Goal: Answer question/provide support: Share knowledge or assist other users

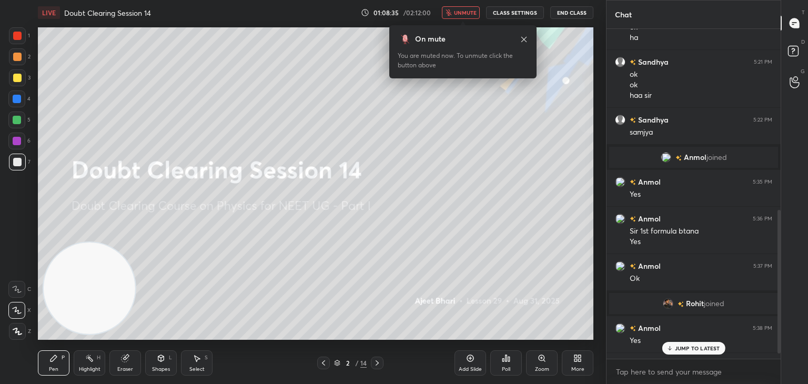
scroll to position [426, 0]
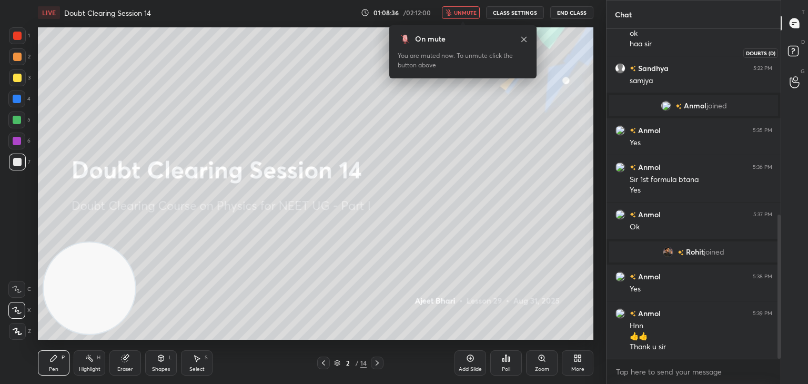
click at [802, 54] on icon at bounding box center [794, 52] width 19 height 19
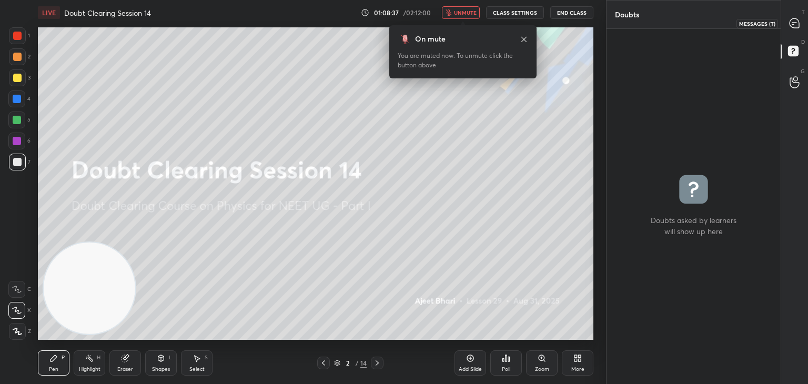
click at [795, 31] on div at bounding box center [794, 23] width 21 height 19
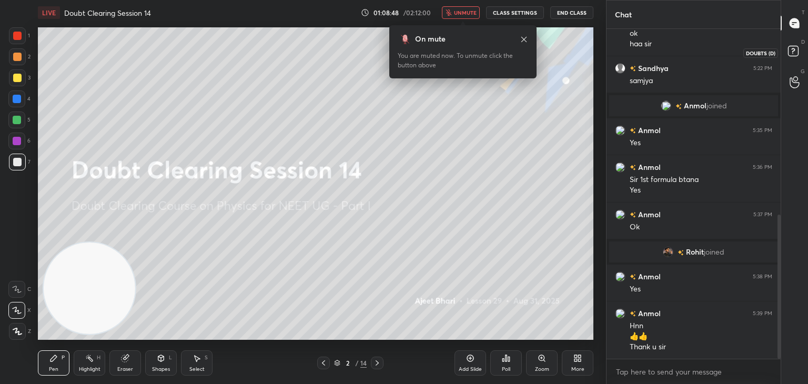
click at [795, 50] on rect at bounding box center [793, 51] width 10 height 10
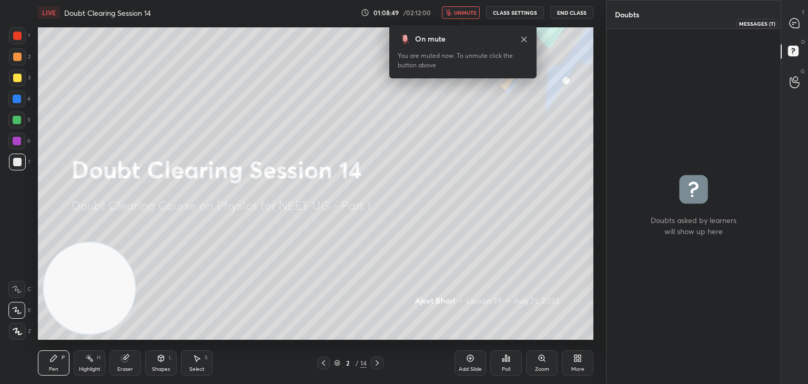
click at [793, 27] on icon at bounding box center [794, 22] width 9 height 9
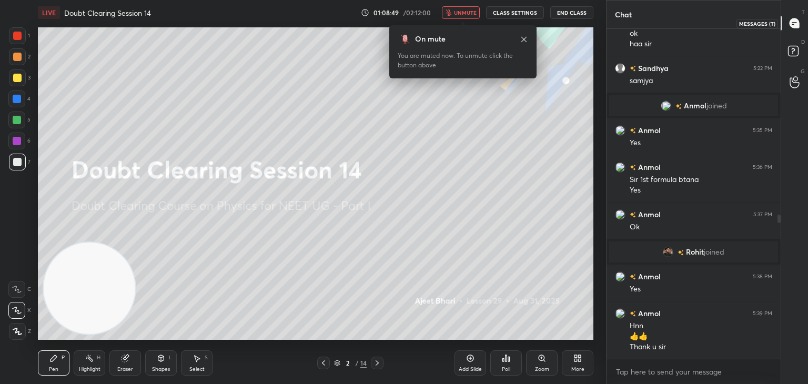
scroll to position [327, 171]
click at [126, 362] on div "Eraser" at bounding box center [125, 362] width 32 height 25
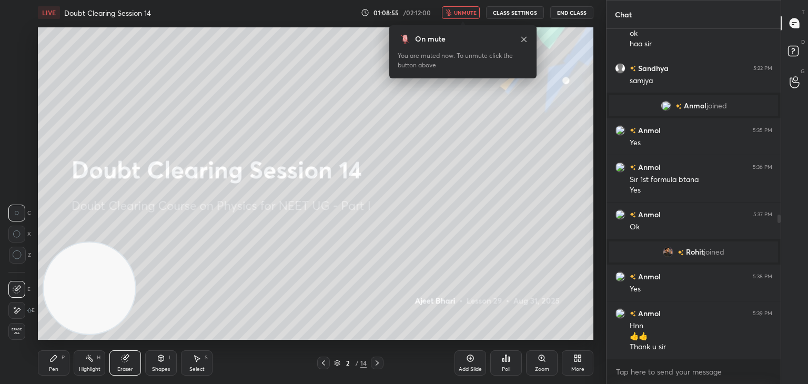
click at [11, 335] on span "Erase all" at bounding box center [17, 331] width 16 height 7
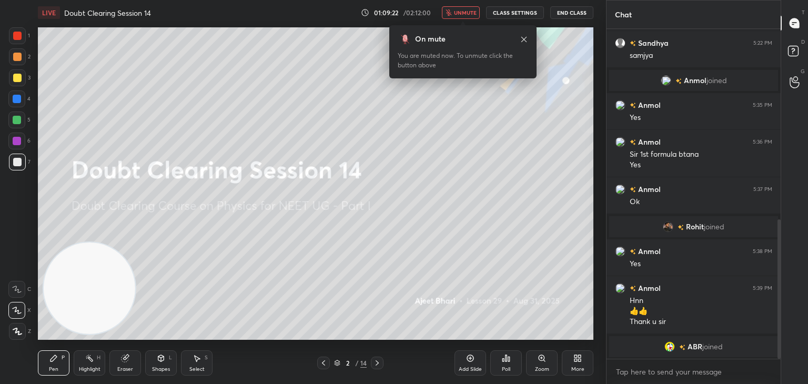
scroll to position [474, 0]
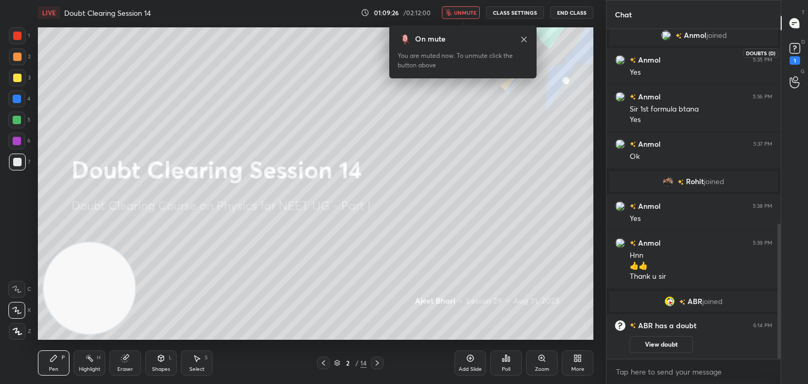
click at [795, 50] on rect at bounding box center [795, 49] width 10 height 10
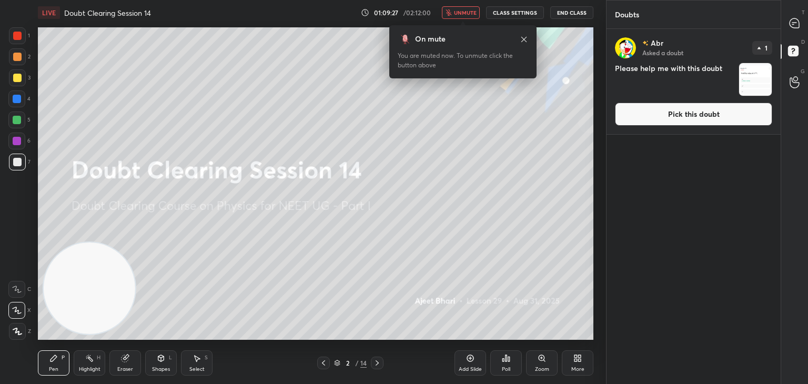
click at [747, 78] on img "grid" at bounding box center [755, 79] width 33 height 33
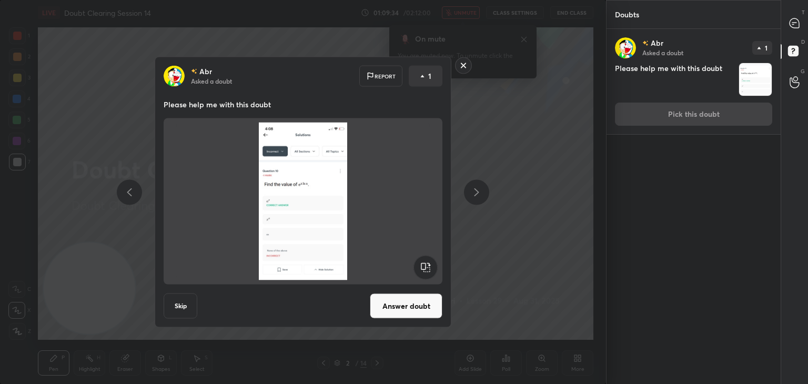
click at [466, 63] on rect at bounding box center [464, 65] width 16 height 16
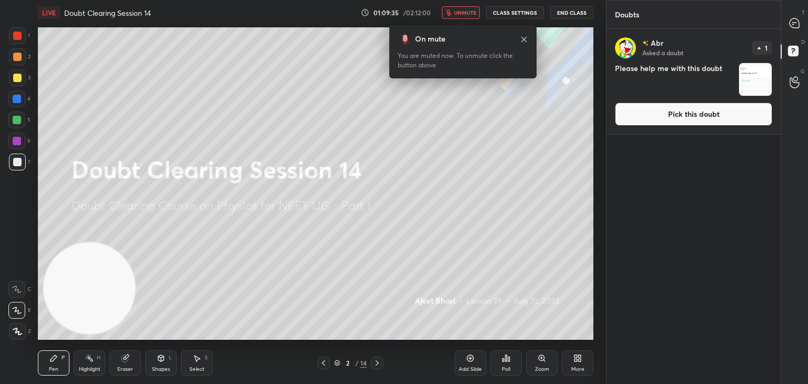
click at [522, 39] on icon at bounding box center [524, 39] width 8 height 8
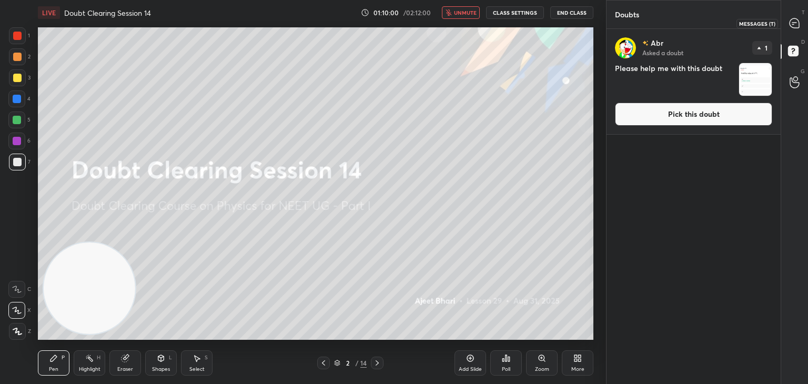
click at [795, 33] on div "T Messages (T)" at bounding box center [794, 22] width 27 height 29
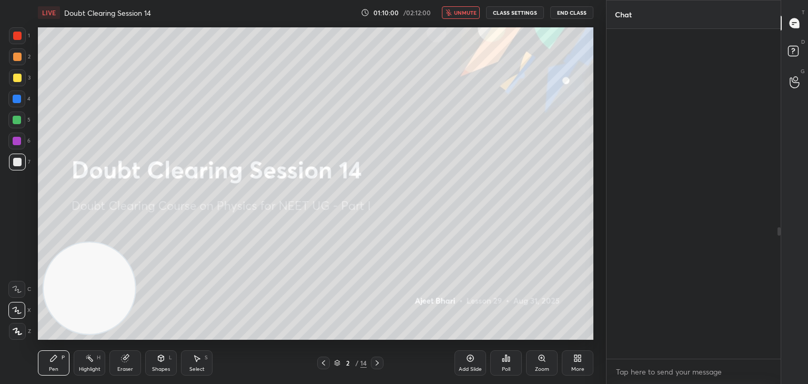
scroll to position [327, 171]
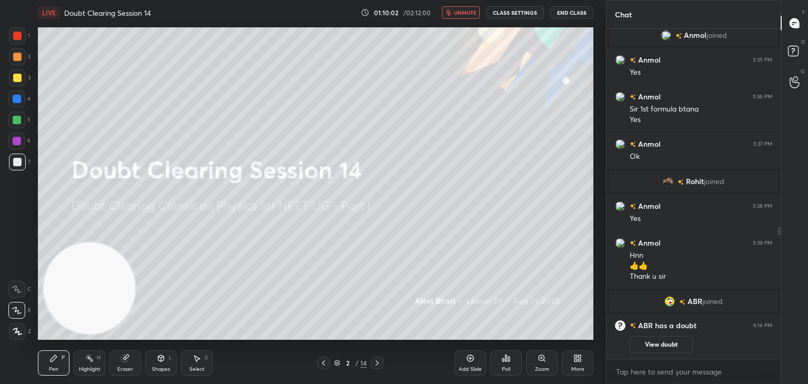
click at [659, 343] on button "View doubt" at bounding box center [661, 344] width 63 height 17
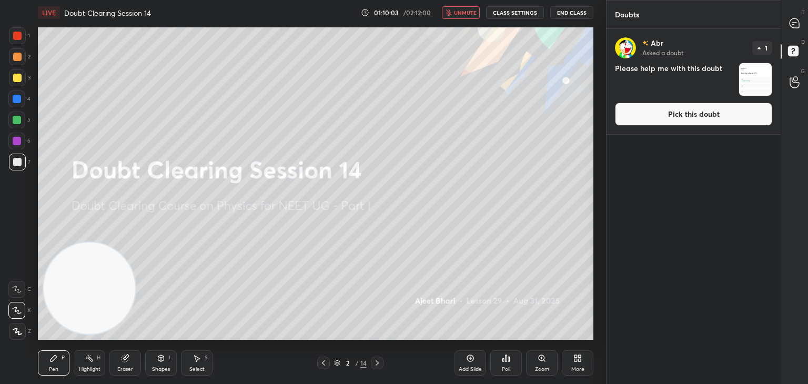
click at [661, 118] on button "Pick this doubt" at bounding box center [693, 114] width 157 height 23
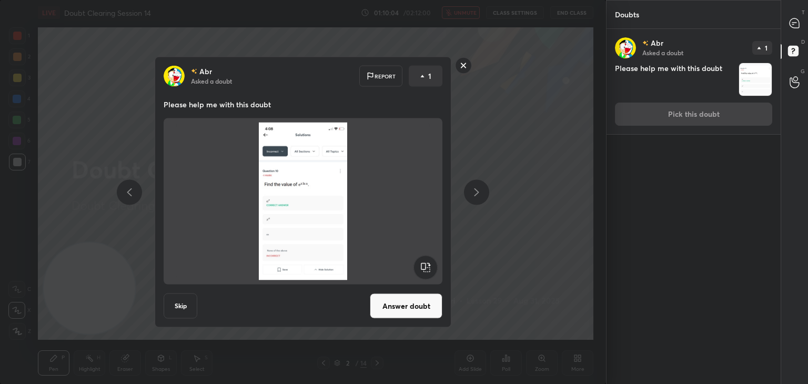
click at [412, 306] on button "Answer doubt" at bounding box center [406, 306] width 73 height 25
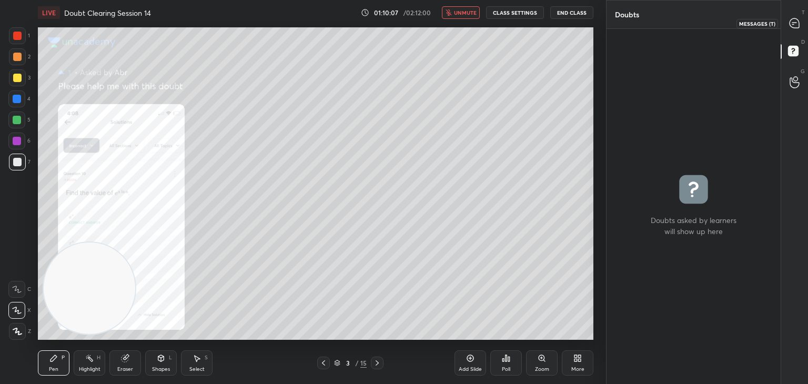
click at [791, 27] on icon at bounding box center [794, 23] width 11 height 11
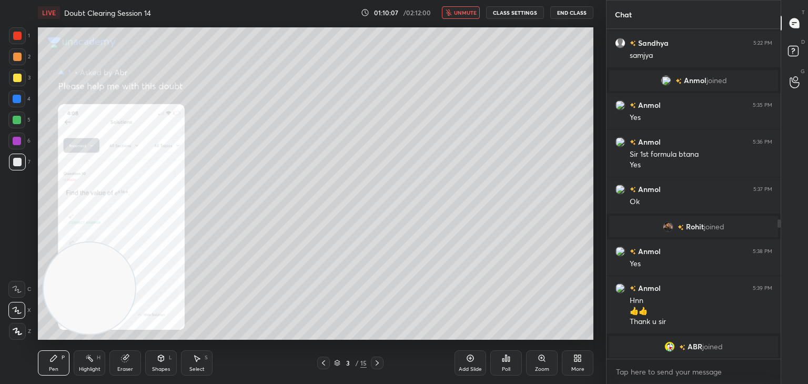
click at [471, 13] on span "unmute" at bounding box center [465, 12] width 23 height 7
click at [538, 361] on icon at bounding box center [542, 358] width 8 height 8
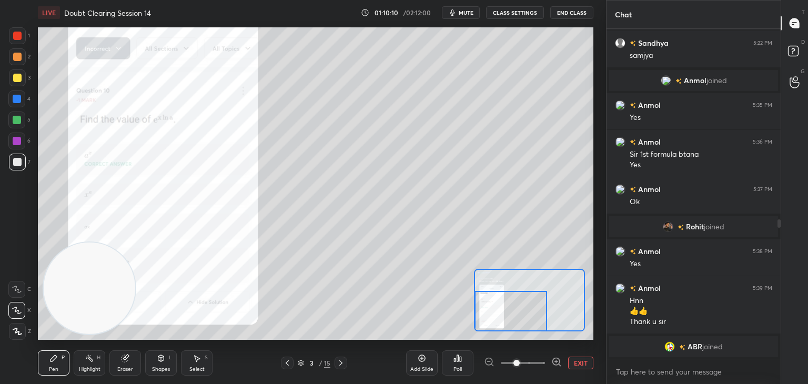
click at [555, 358] on icon at bounding box center [556, 361] width 7 height 7
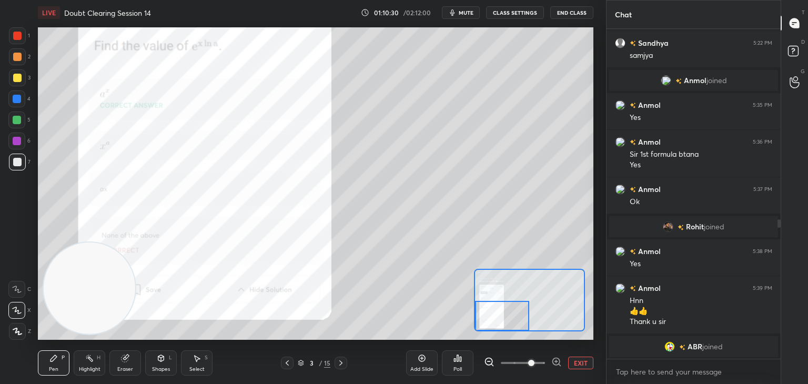
scroll to position [488, 0]
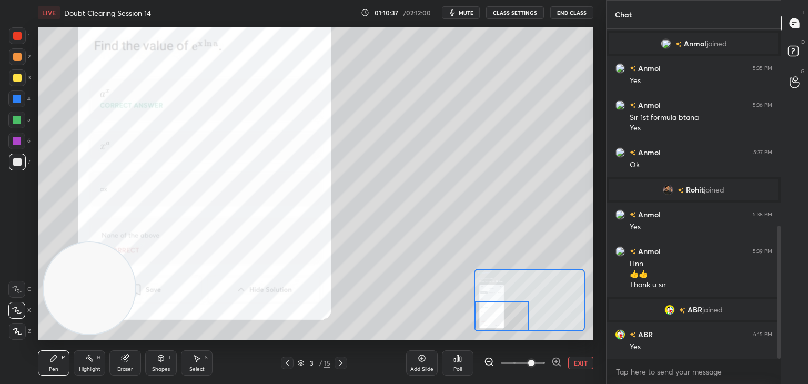
click at [117, 365] on div "Eraser" at bounding box center [125, 362] width 32 height 25
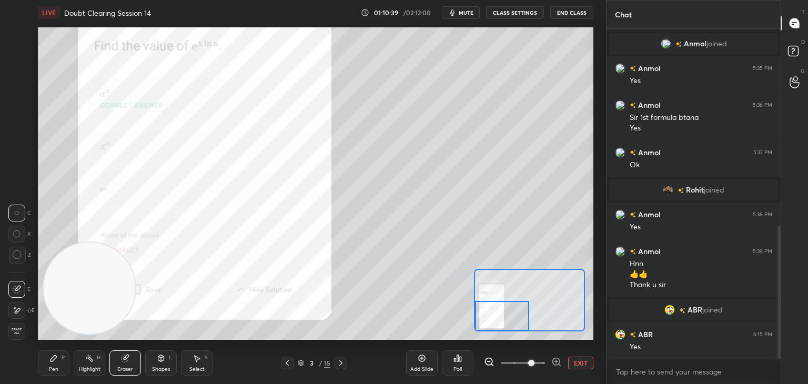
click at [63, 361] on div "Pen P" at bounding box center [54, 362] width 32 height 25
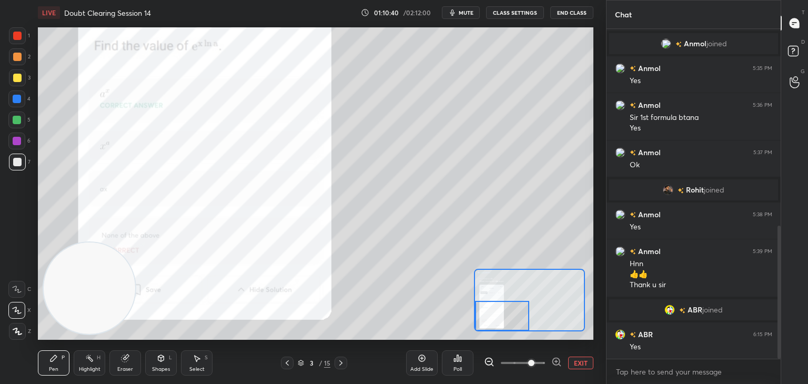
click at [124, 358] on icon at bounding box center [125, 358] width 7 height 7
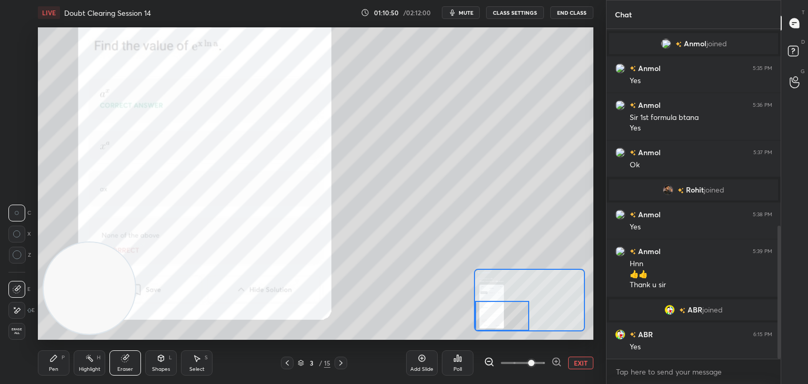
click at [61, 366] on div "Pen P" at bounding box center [54, 362] width 32 height 25
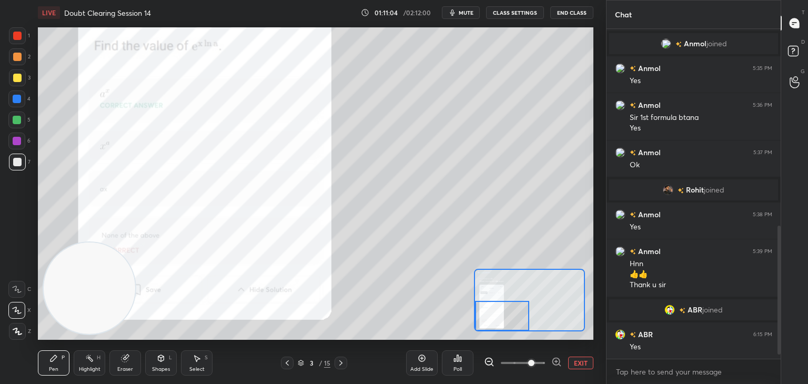
scroll to position [525, 0]
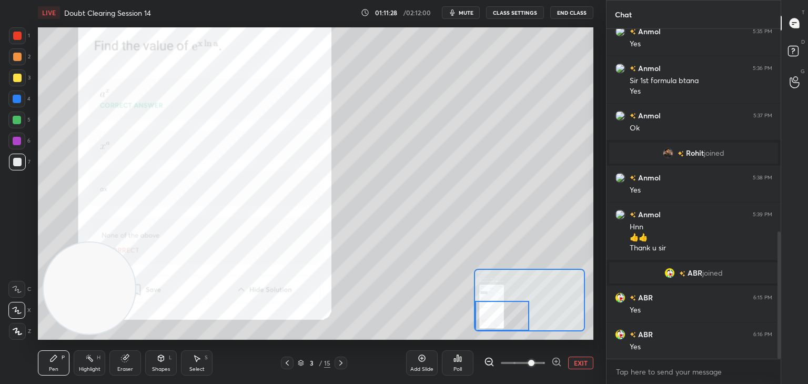
click at [466, 15] on span "mute" at bounding box center [466, 12] width 15 height 7
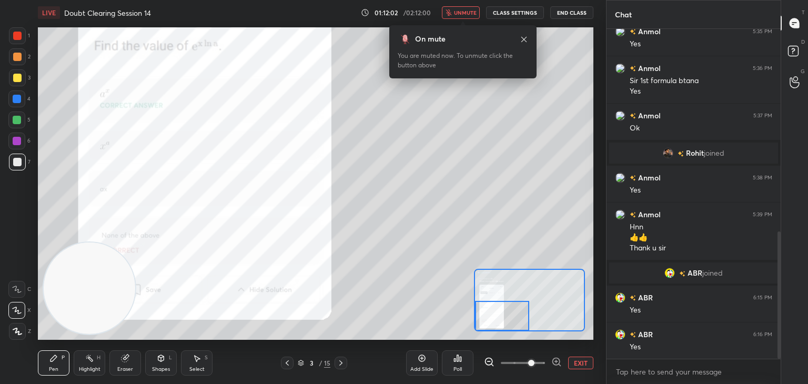
click at [524, 38] on icon at bounding box center [523, 38] width 5 height 5
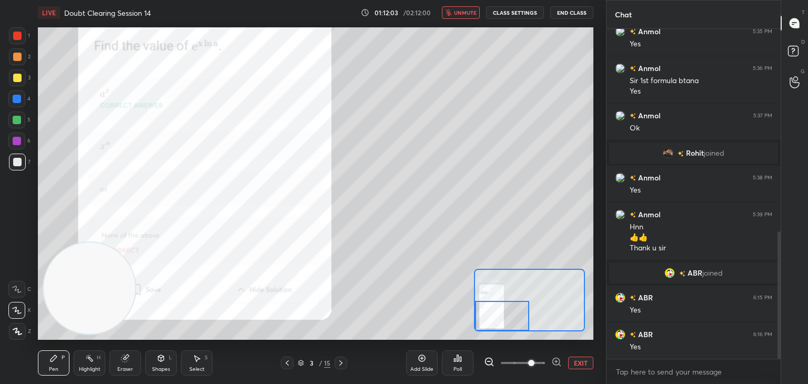
click at [581, 364] on button "EXIT" at bounding box center [580, 363] width 25 height 13
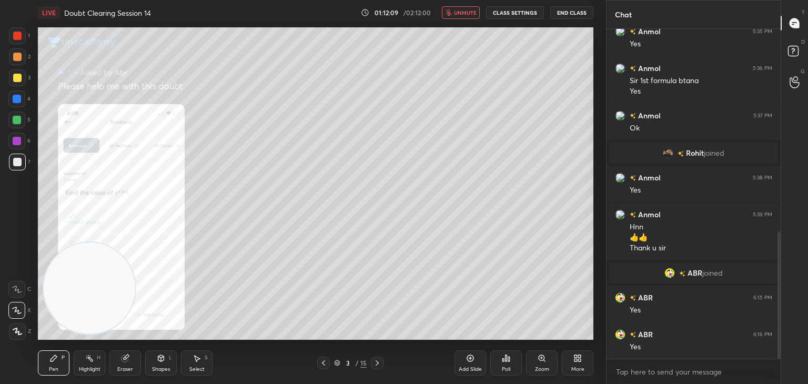
click at [324, 366] on icon at bounding box center [323, 363] width 8 height 8
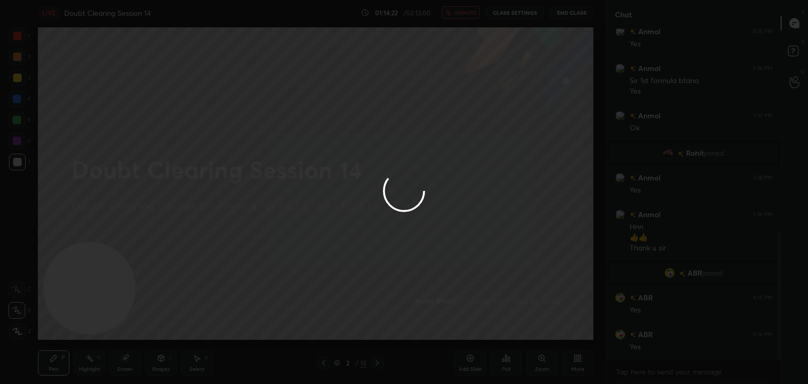
click at [353, 176] on div at bounding box center [404, 192] width 808 height 384
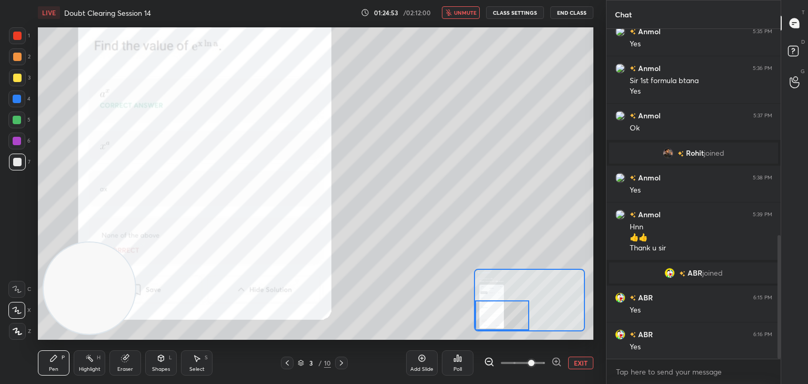
scroll to position [550, 0]
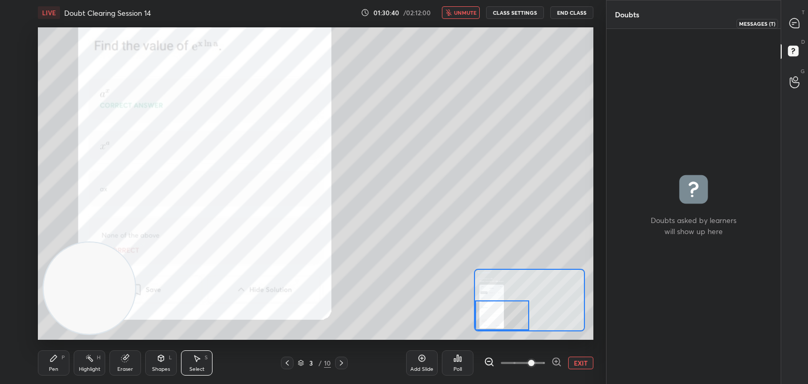
click at [790, 27] on icon at bounding box center [794, 23] width 11 height 11
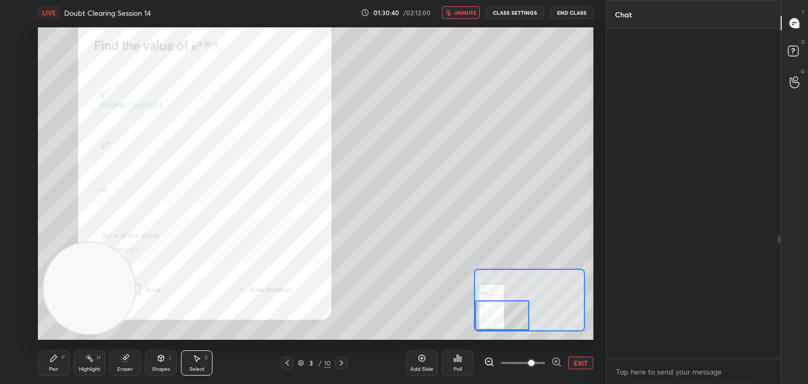
scroll to position [327, 171]
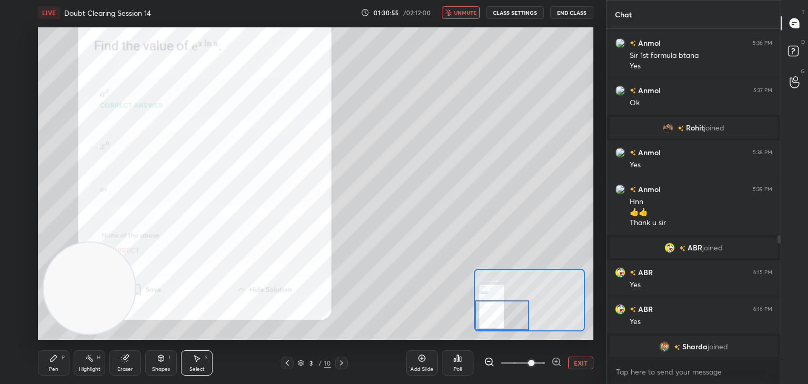
click at [296, 184] on div "0 ° Undo Copy Duplicate Duplicate to new slide Delete" at bounding box center [593, 27] width 1111 height 625
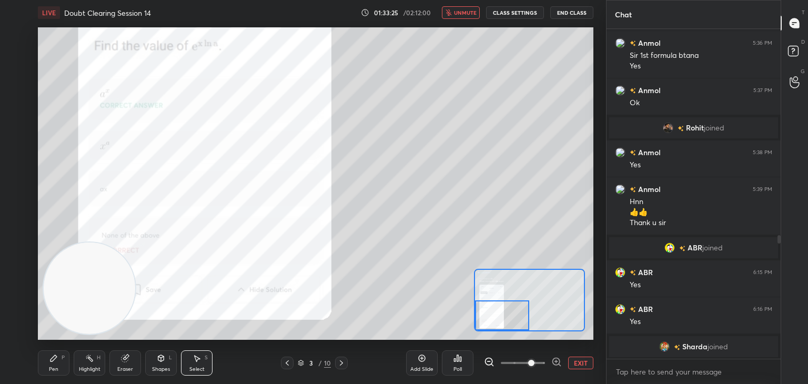
click at [296, 184] on div "0 ° Undo Copy Duplicate Duplicate to new slide Delete" at bounding box center [593, 27] width 1111 height 625
click at [450, 13] on icon "button" at bounding box center [449, 12] width 6 height 6
click at [287, 363] on icon at bounding box center [287, 363] width 8 height 8
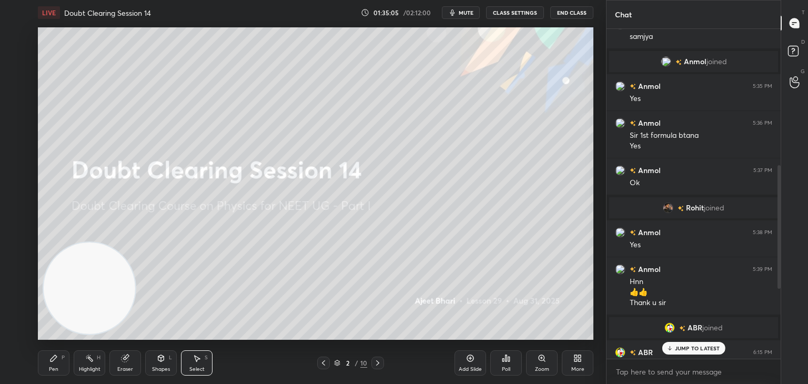
scroll to position [550, 0]
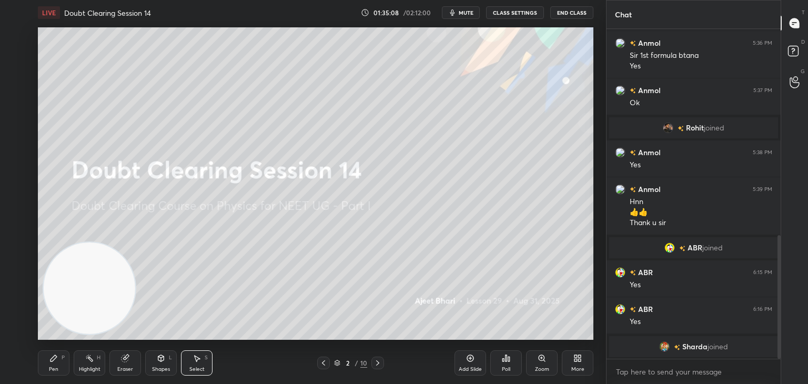
click at [461, 9] on span "mute" at bounding box center [466, 12] width 15 height 7
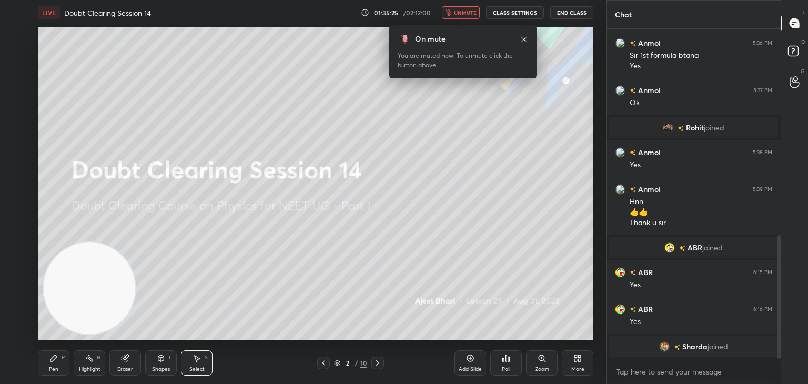
click at [355, 169] on div "0 ° Undo Copy Duplicate Duplicate to new slide Delete" at bounding box center [315, 183] width 555 height 312
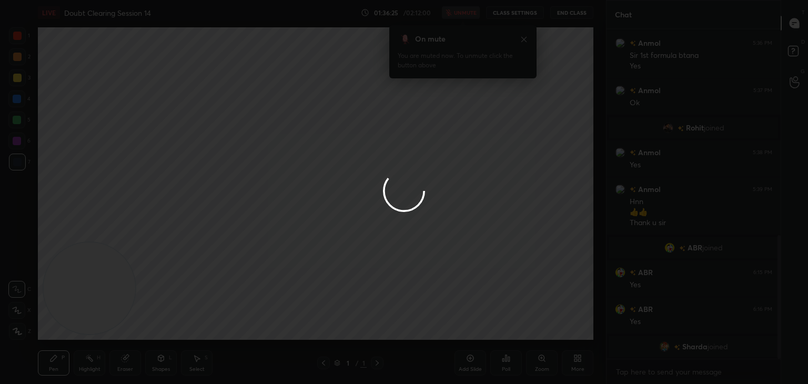
click at [355, 169] on div at bounding box center [404, 192] width 808 height 384
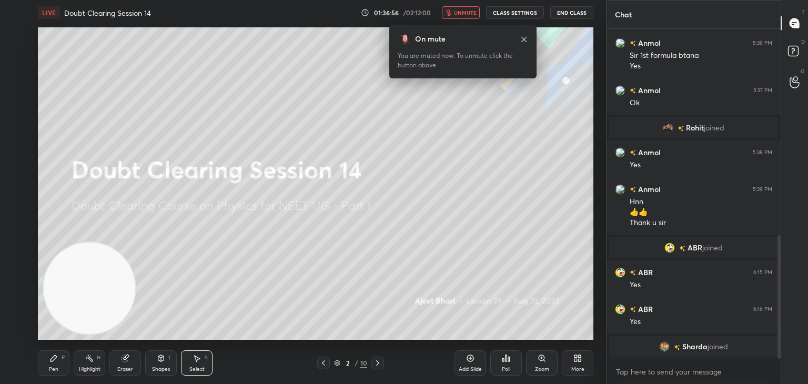
click at [355, 169] on div "0 ° Undo Copy Duplicate Duplicate to new slide Delete" at bounding box center [315, 183] width 555 height 312
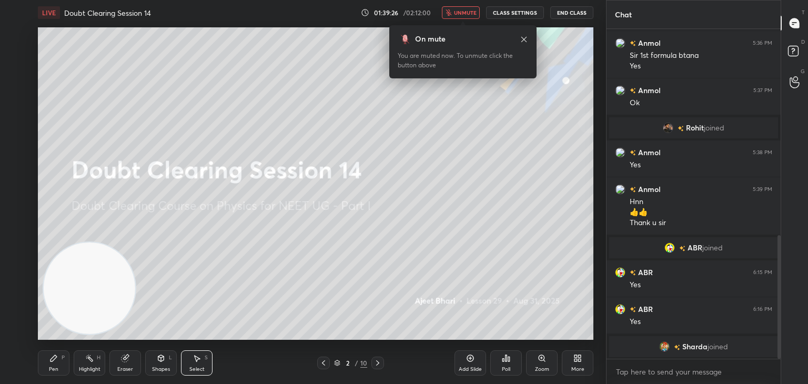
click at [355, 169] on div "0 ° Undo Copy Duplicate Duplicate to new slide Delete" at bounding box center [315, 183] width 555 height 312
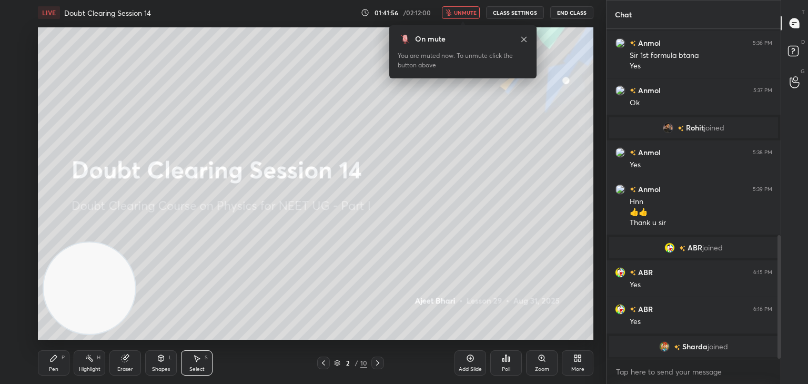
click at [355, 169] on div "0 ° Undo Copy Duplicate Duplicate to new slide Delete" at bounding box center [315, 183] width 555 height 312
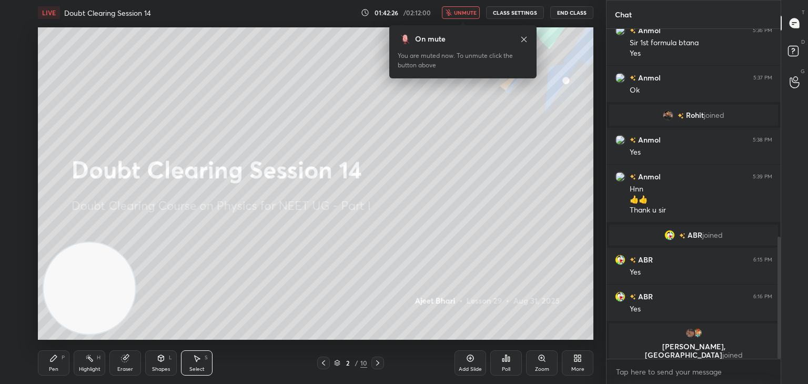
click at [355, 169] on div "0 ° Undo Copy Duplicate Duplicate to new slide Delete" at bounding box center [315, 183] width 555 height 312
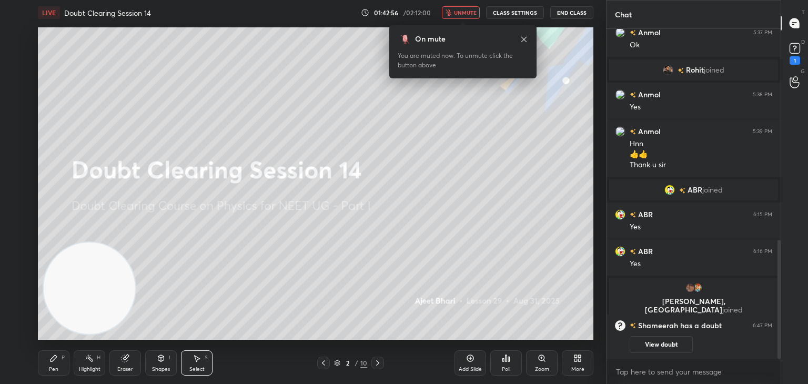
click at [355, 169] on div "0 ° Undo Copy Duplicate Duplicate to new slide Delete" at bounding box center [315, 183] width 555 height 312
click at [790, 63] on div "1" at bounding box center [795, 60] width 11 height 8
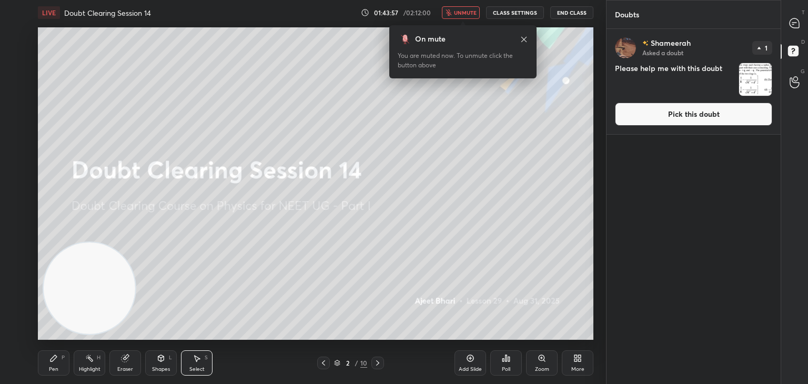
click at [762, 75] on img "grid" at bounding box center [755, 79] width 33 height 33
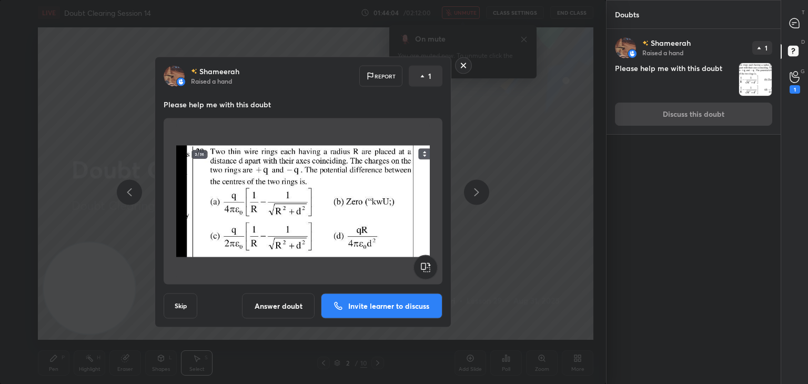
click at [467, 68] on rect at bounding box center [464, 65] width 16 height 16
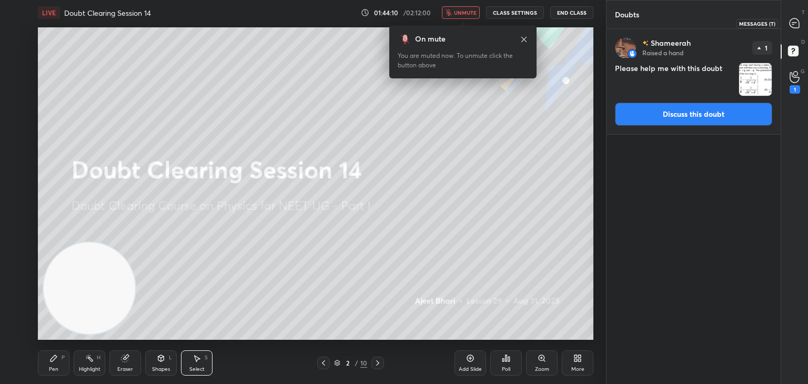
click at [795, 21] on icon at bounding box center [794, 22] width 9 height 9
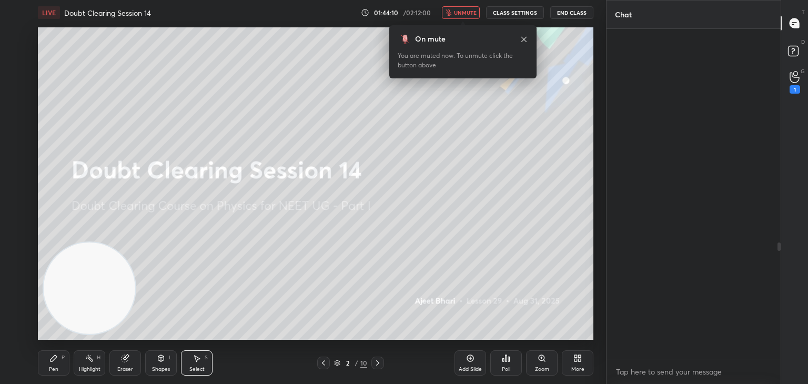
scroll to position [327, 171]
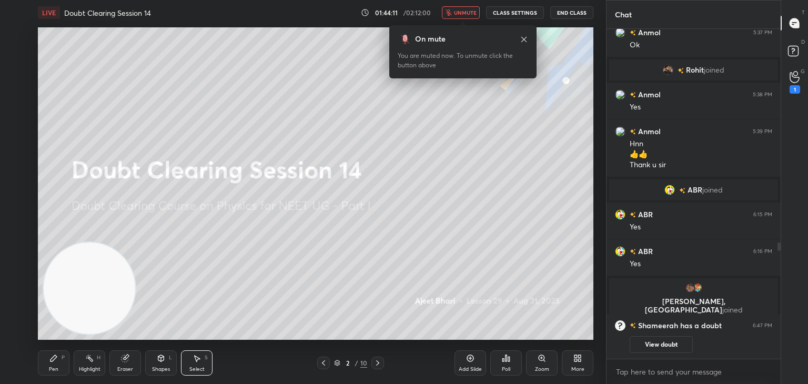
click at [465, 15] on span "unmute" at bounding box center [465, 12] width 23 height 7
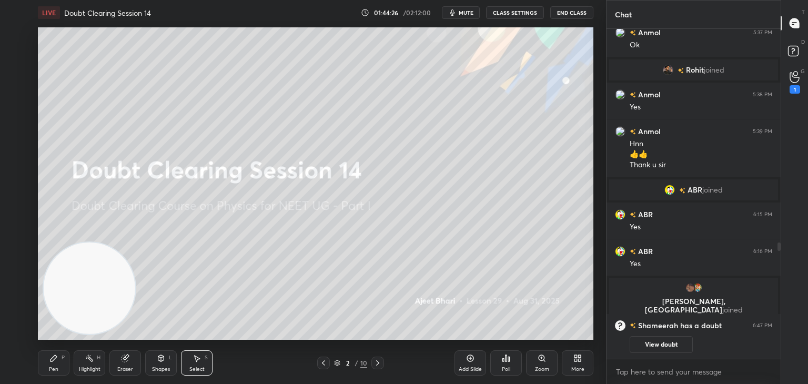
click at [390, 186] on div "0 ° Undo Copy Duplicate Duplicate to new slide Delete" at bounding box center [315, 183] width 555 height 312
click at [783, 49] on div "D Doubts (D)" at bounding box center [794, 52] width 27 height 29
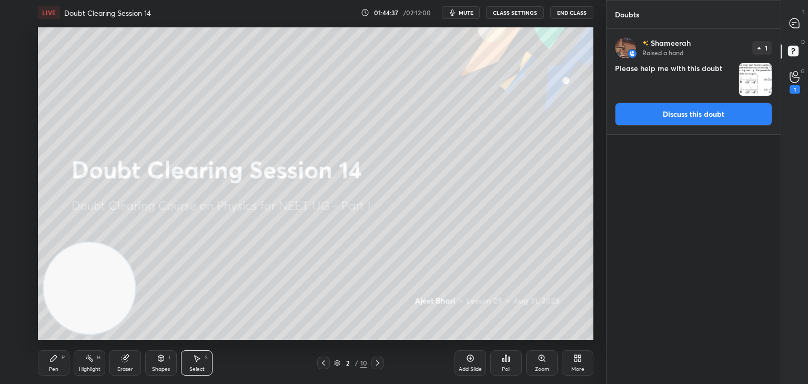
click at [795, 34] on div "T Messages (T)" at bounding box center [794, 22] width 27 height 29
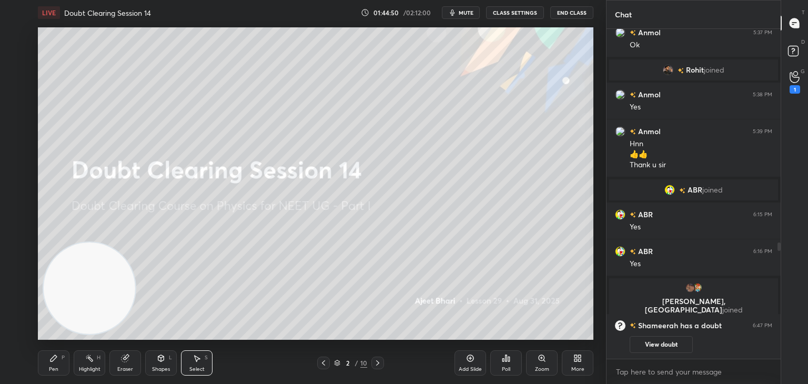
click at [471, 17] on button "mute" at bounding box center [461, 12] width 38 height 13
click at [795, 81] on icon at bounding box center [795, 77] width 10 height 12
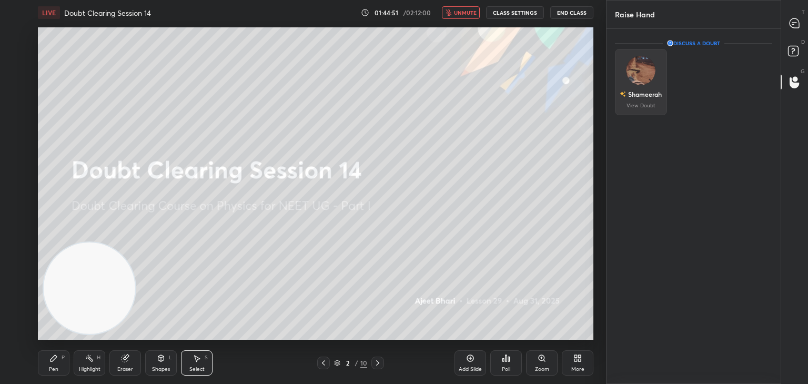
click at [638, 72] on img "grid" at bounding box center [640, 70] width 29 height 29
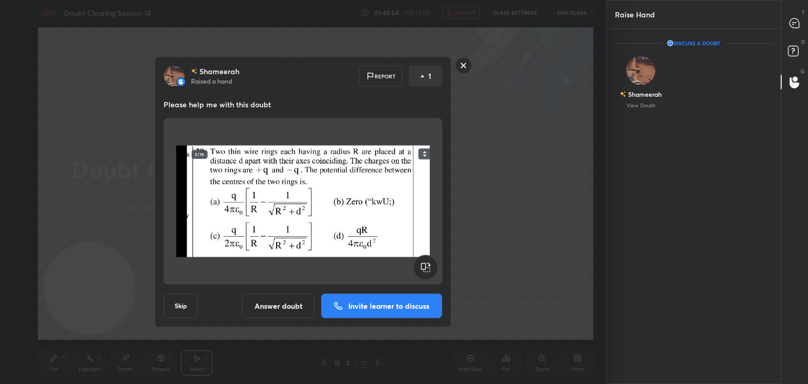
click at [463, 71] on rect at bounding box center [464, 65] width 16 height 16
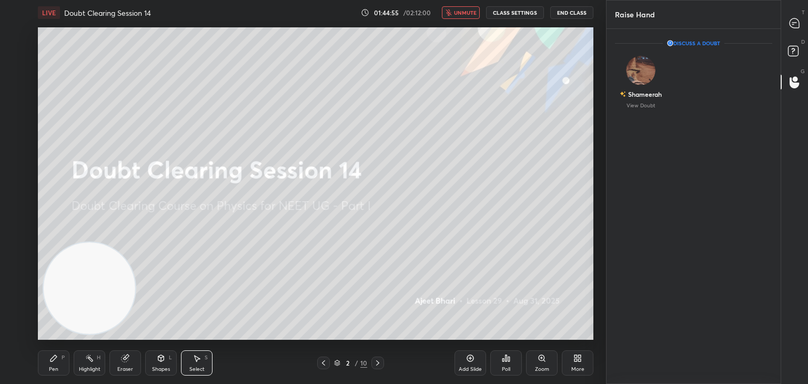
click at [788, 29] on div at bounding box center [794, 23] width 21 height 19
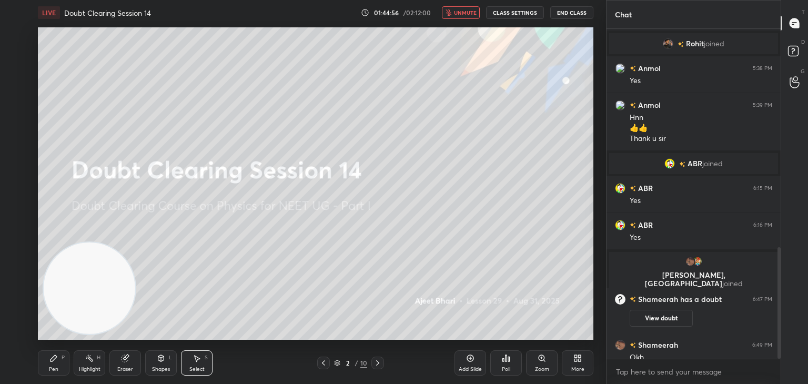
scroll to position [645, 0]
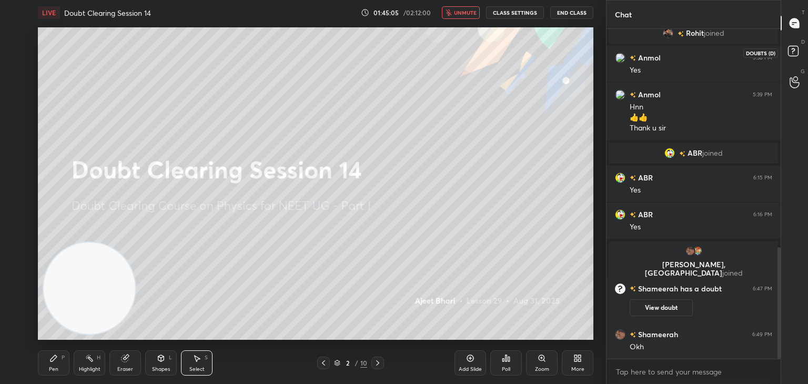
click at [794, 53] on rect at bounding box center [793, 51] width 10 height 10
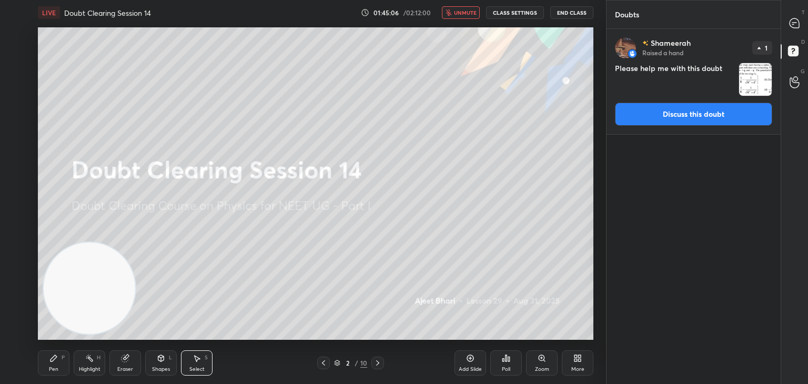
click at [759, 80] on img "grid" at bounding box center [755, 79] width 33 height 33
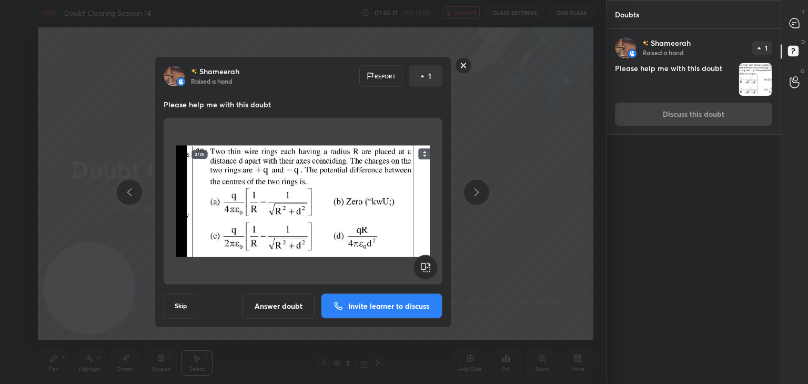
click at [273, 306] on button "Answer doubt" at bounding box center [278, 306] width 73 height 25
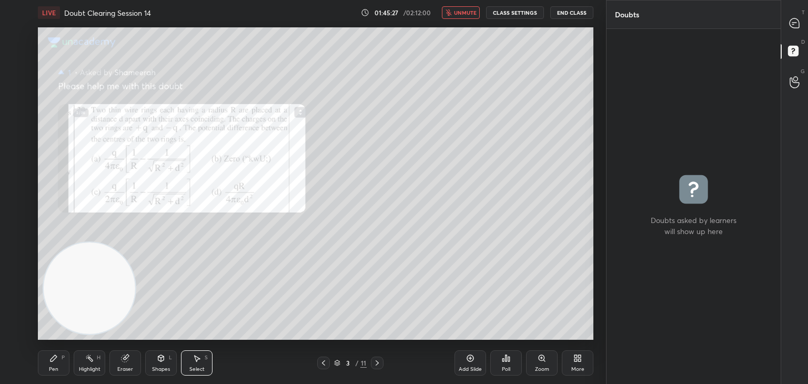
click at [389, 123] on div "0 ° Undo Copy Duplicate Duplicate to new slide Delete" at bounding box center [315, 183] width 555 height 312
click at [467, 19] on div "LIVE Doubt Clearing Session 14 01:45:31 / 02:12:00 unmute CLASS SETTINGS End Cl…" at bounding box center [315, 12] width 555 height 25
click at [464, 21] on div "LIVE Doubt Clearing Session 14 01:45:32 / 02:12:00 unmute CLASS SETTINGS End Cl…" at bounding box center [315, 12] width 555 height 25
click at [470, 11] on span "unmute" at bounding box center [465, 12] width 23 height 7
click at [797, 25] on icon at bounding box center [794, 22] width 9 height 9
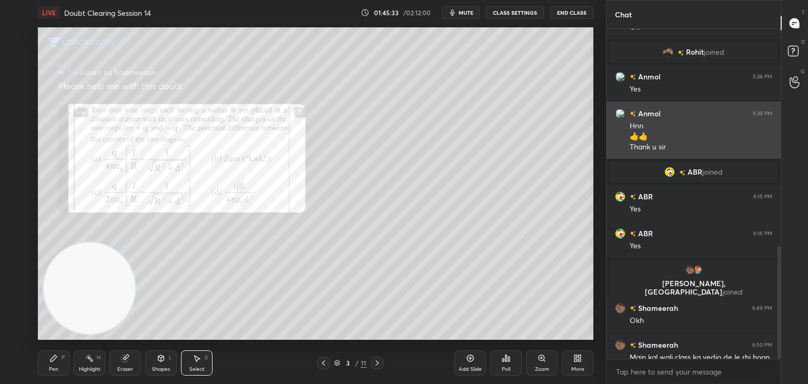
scroll to position [636, 0]
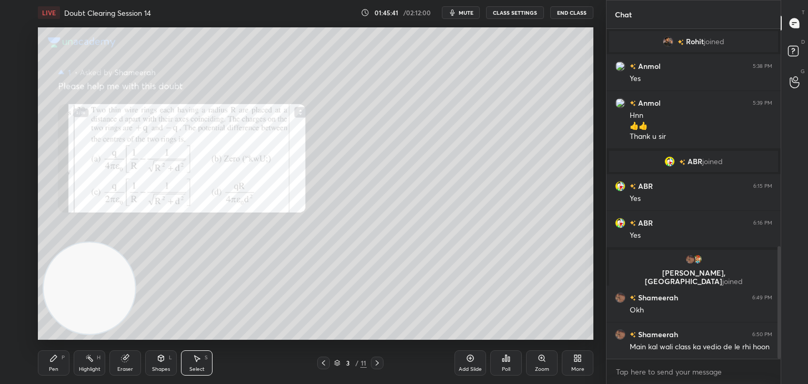
click at [68, 365] on div "Pen P" at bounding box center [54, 362] width 32 height 25
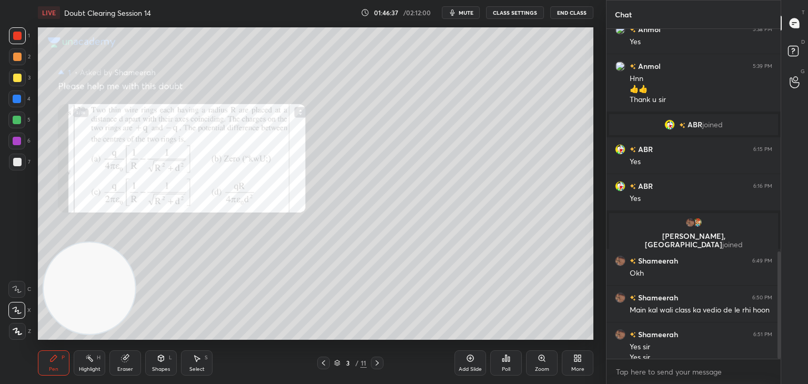
scroll to position [684, 0]
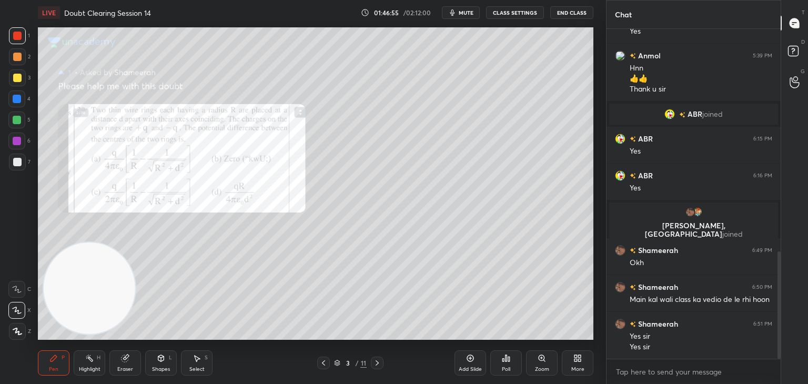
click at [469, 361] on icon at bounding box center [470, 358] width 7 height 7
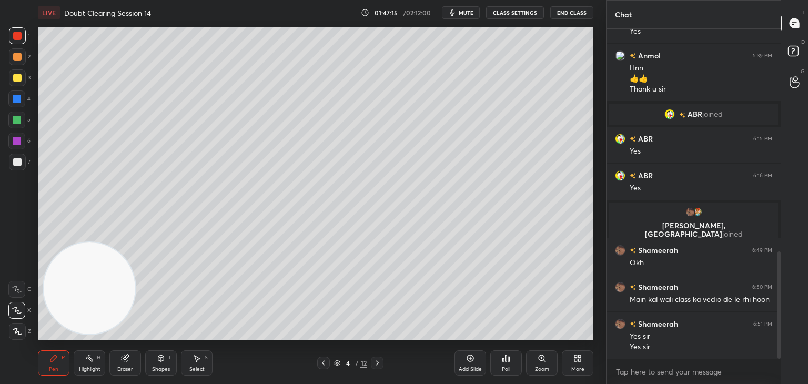
scroll to position [721, 0]
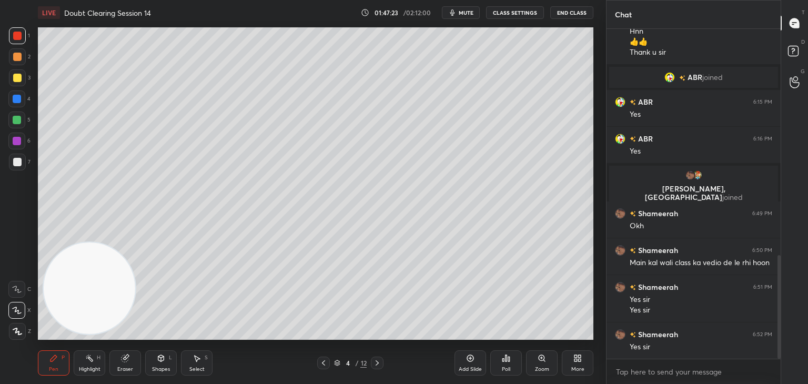
click at [326, 363] on icon at bounding box center [323, 363] width 8 height 8
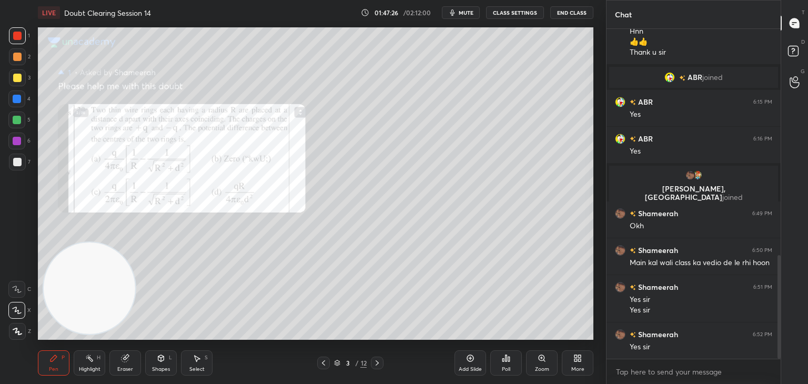
click at [379, 363] on icon at bounding box center [377, 363] width 8 height 8
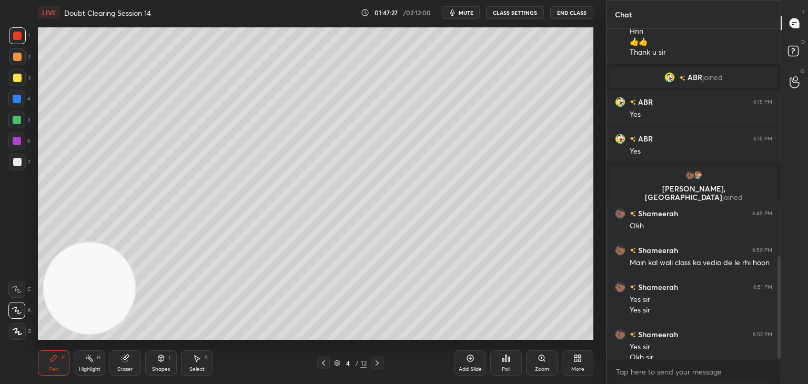
scroll to position [731, 0]
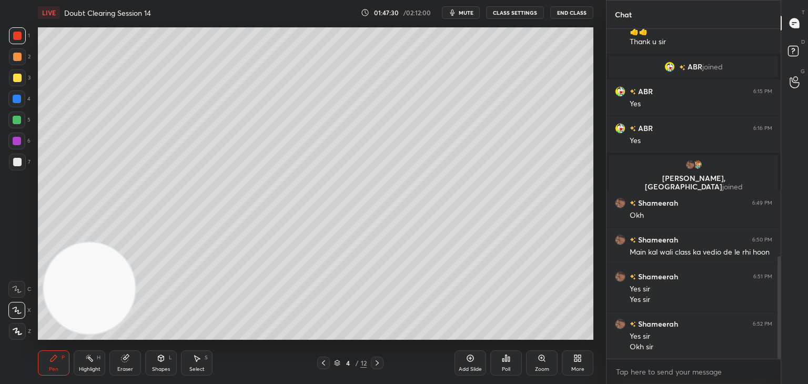
click at [325, 366] on icon at bounding box center [323, 363] width 8 height 8
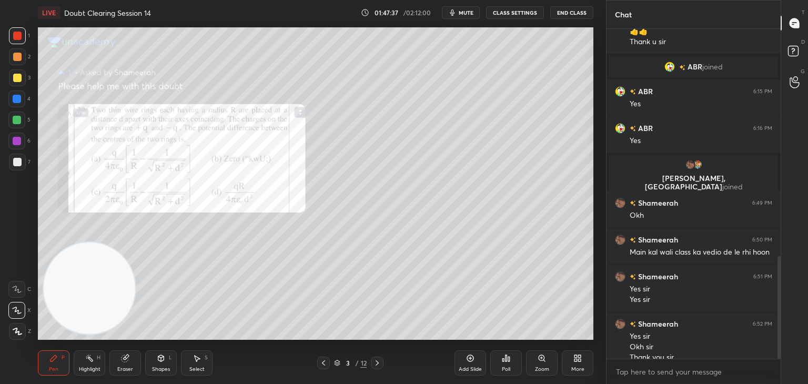
scroll to position [742, 0]
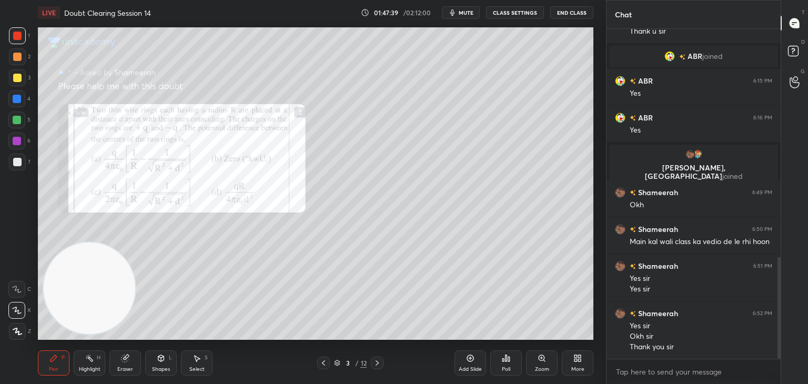
click at [465, 12] on span "mute" at bounding box center [466, 12] width 15 height 7
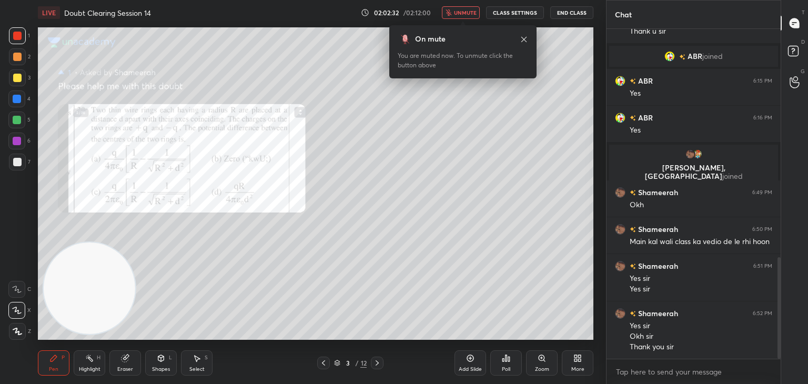
click at [524, 41] on icon at bounding box center [524, 39] width 8 height 8
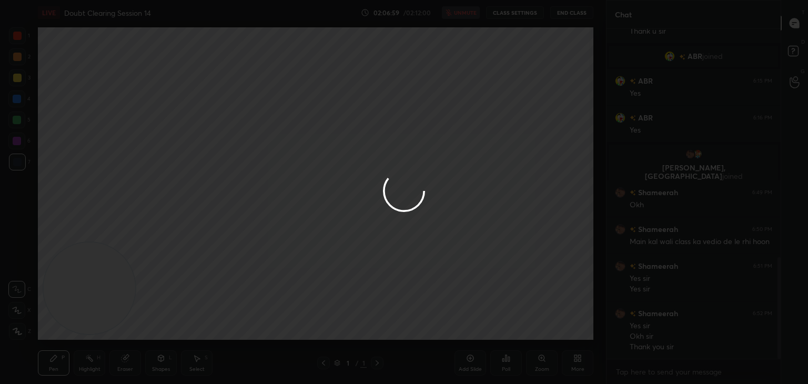
click at [287, 153] on div at bounding box center [404, 192] width 808 height 384
click at [324, 152] on div at bounding box center [404, 192] width 808 height 384
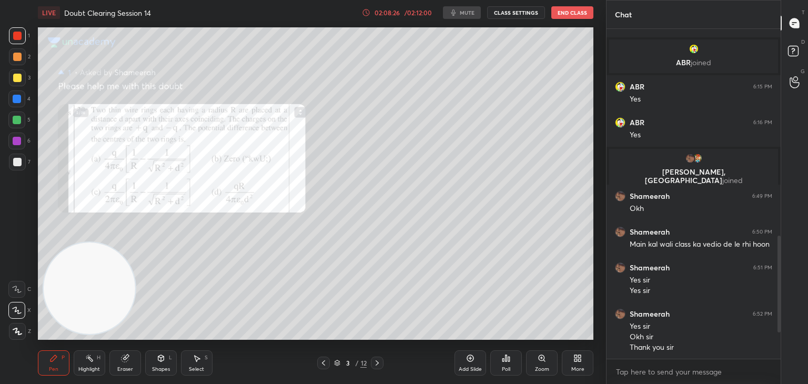
scroll to position [690, 0]
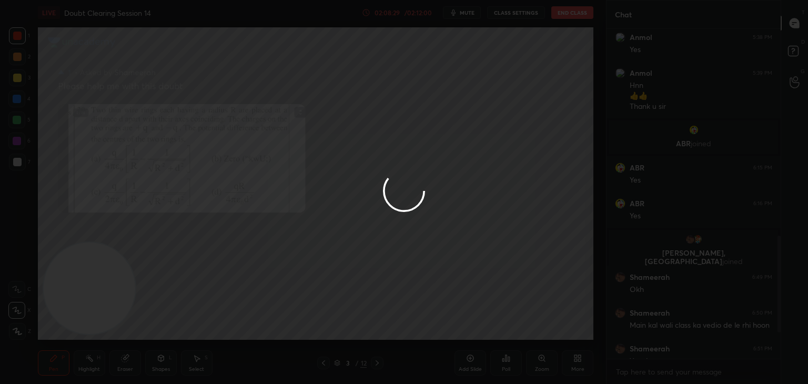
click at [779, 319] on div at bounding box center [404, 192] width 808 height 384
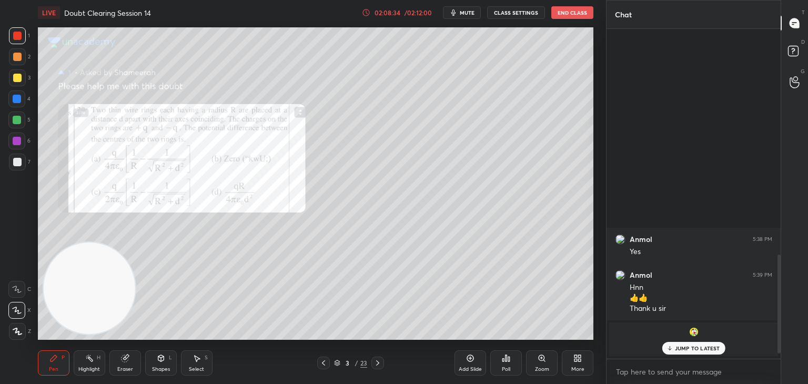
scroll to position [771, 0]
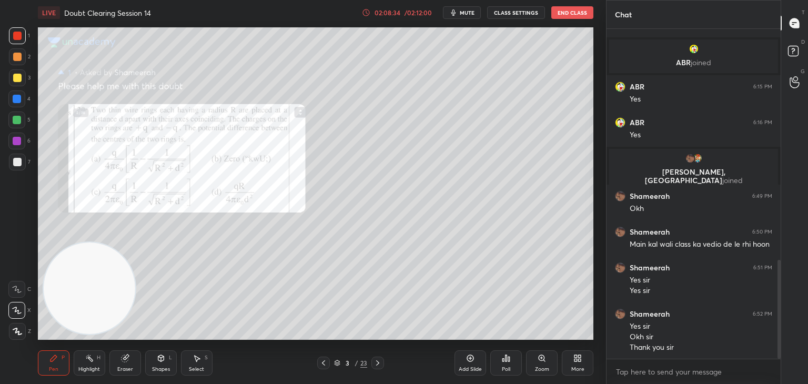
drag, startPoint x: 779, startPoint y: 319, endPoint x: 767, endPoint y: 389, distance: 70.9
click at [767, 0] on html "1 2 3 4 5 6 7 C X Z C X Z E E Erase all H H LIVE Doubt Clearing Session 14 02:0…" at bounding box center [404, 0] width 808 height 0
click at [452, 15] on icon "button" at bounding box center [453, 12] width 8 height 8
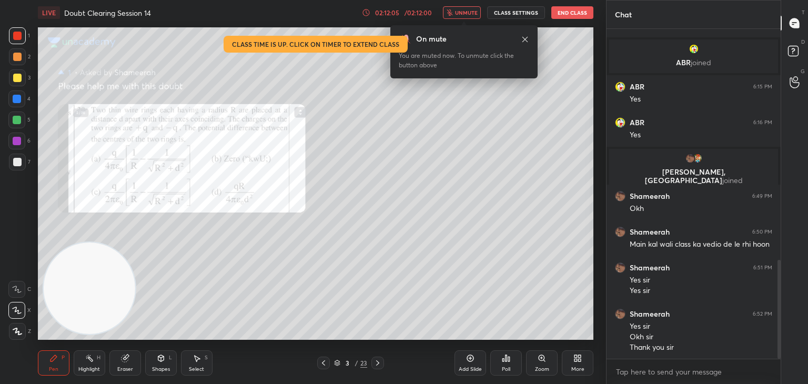
click at [568, 13] on button "End Class" at bounding box center [572, 12] width 42 height 13
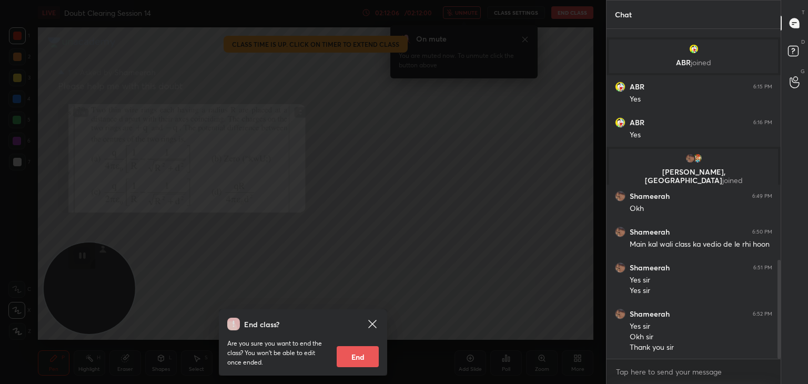
click at [352, 359] on button "End" at bounding box center [358, 356] width 42 height 21
type textarea "x"
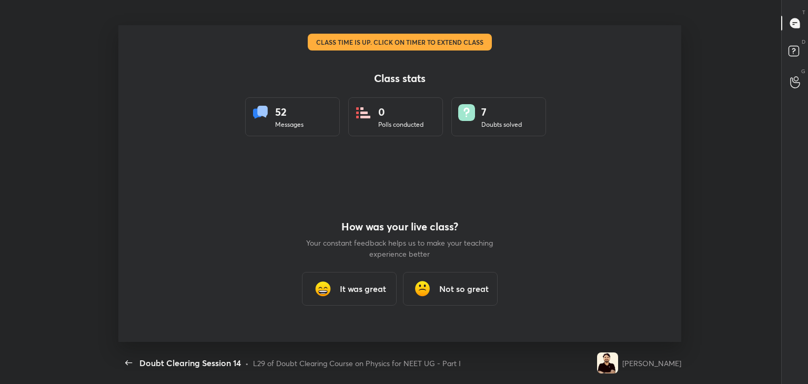
scroll to position [52285, 51802]
click at [343, 278] on div "It was great" at bounding box center [349, 289] width 95 height 34
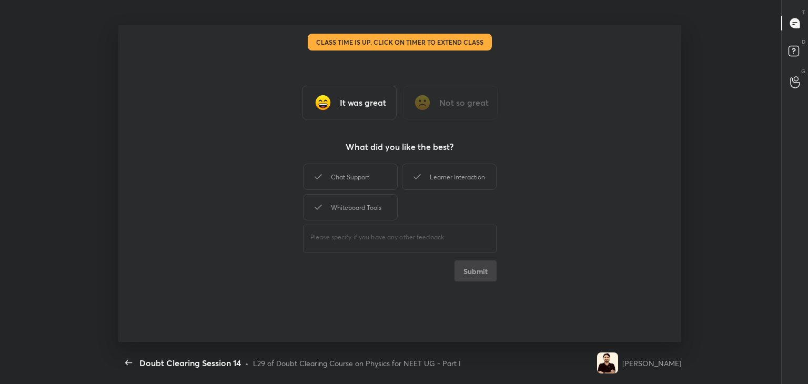
click at [343, 278] on div "Class stats 52 Messages 0 Polls conducted 7 Doubts solved How was your live cla…" at bounding box center [399, 183] width 563 height 317
click at [359, 169] on div "Chat Support" at bounding box center [350, 177] width 95 height 26
click at [427, 175] on div "Learner Interaction" at bounding box center [449, 177] width 95 height 26
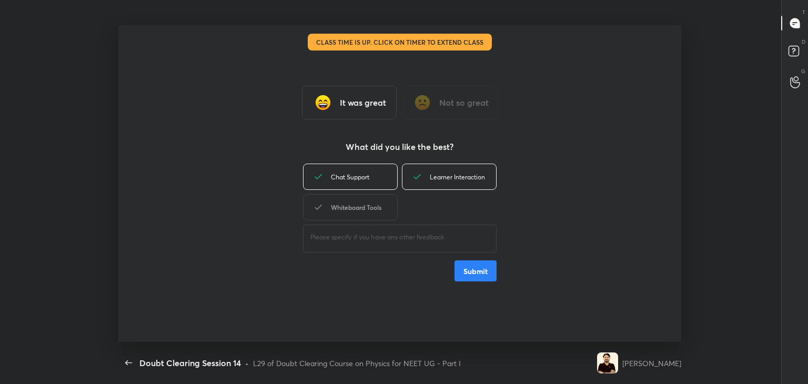
click at [363, 214] on div "Whiteboard Tools" at bounding box center [350, 207] width 95 height 26
click at [467, 270] on button "Submit" at bounding box center [475, 270] width 42 height 21
